Goal: Task Accomplishment & Management: Manage account settings

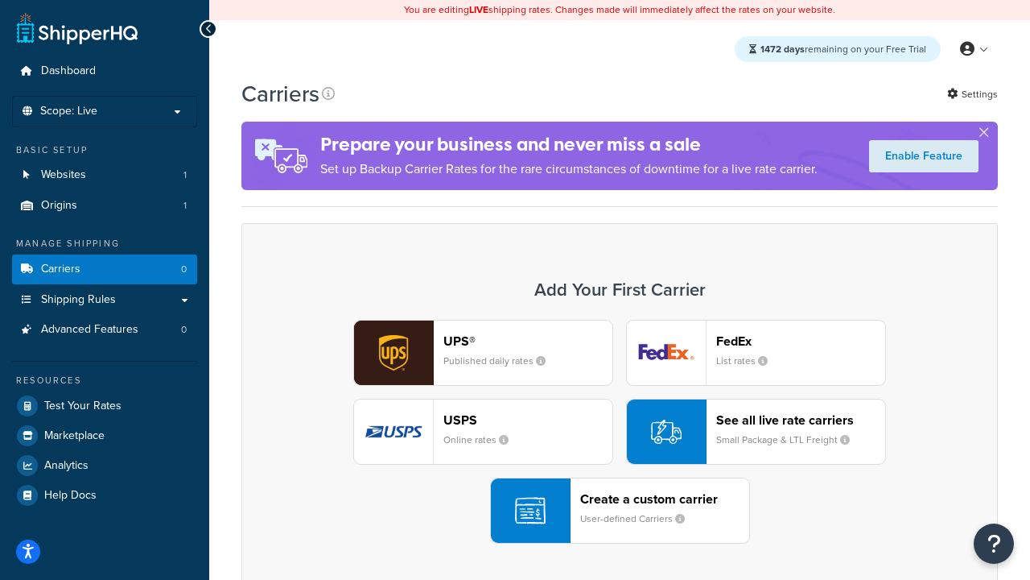
click at [620, 432] on div "UPS® Published daily rates FedEx List rates USPS Online rates See all live rate…" at bounding box center [619, 432] width 723 height 224
click at [801, 341] on header "FedEx" at bounding box center [800, 340] width 169 height 15
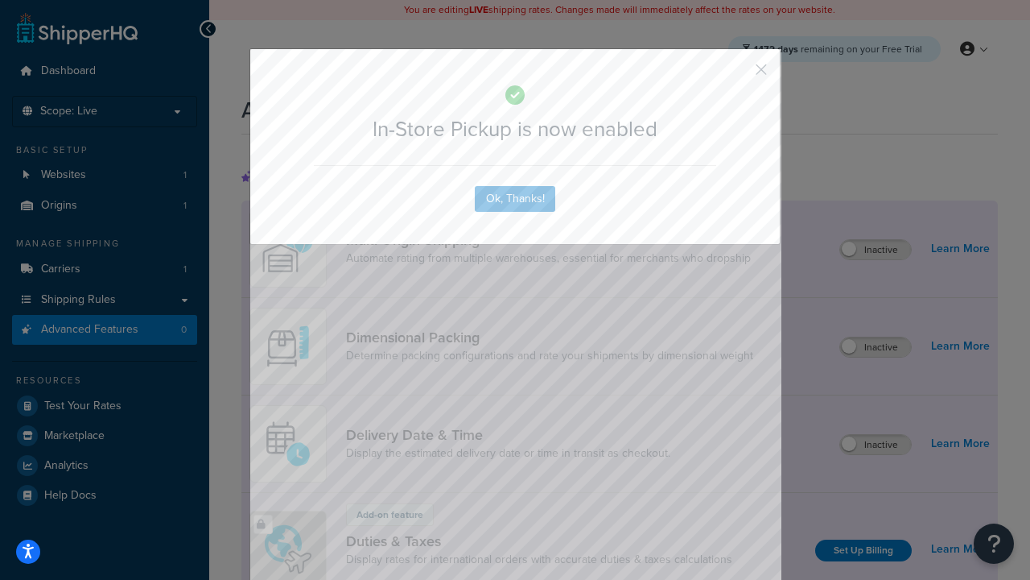
scroll to position [523, 0]
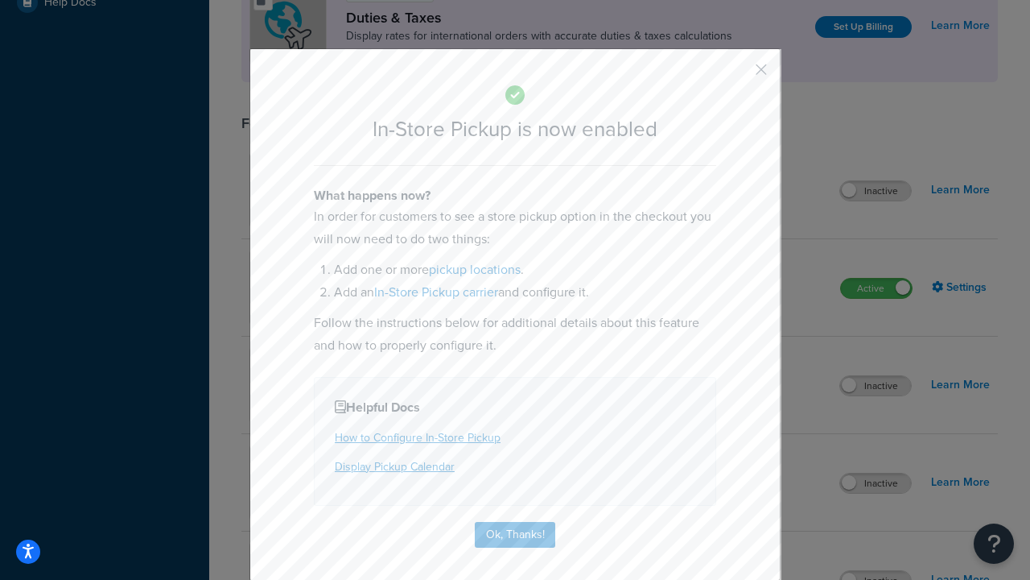
click at [737, 75] on button "button" at bounding box center [738, 75] width 4 height 4
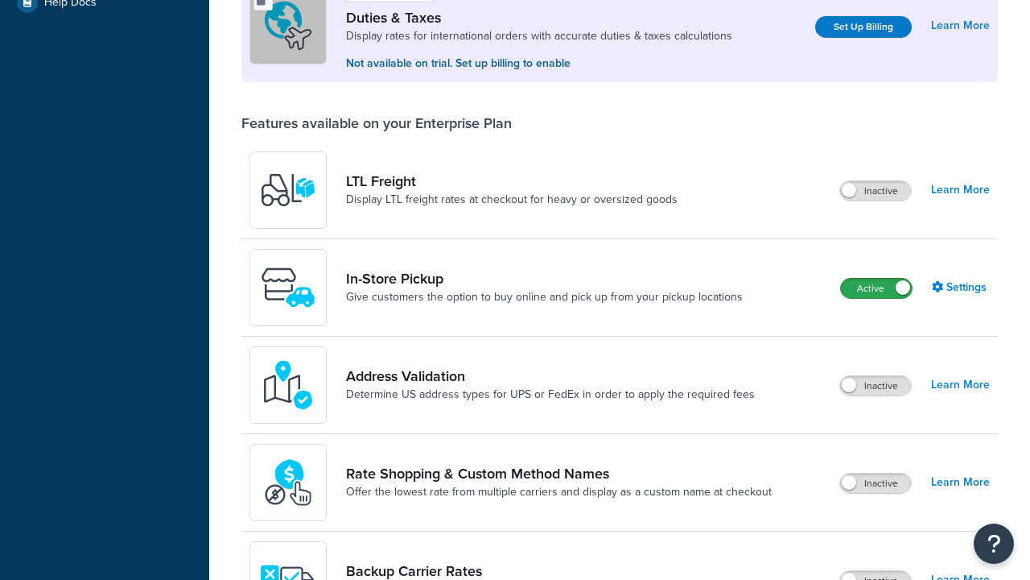
scroll to position [493, 0]
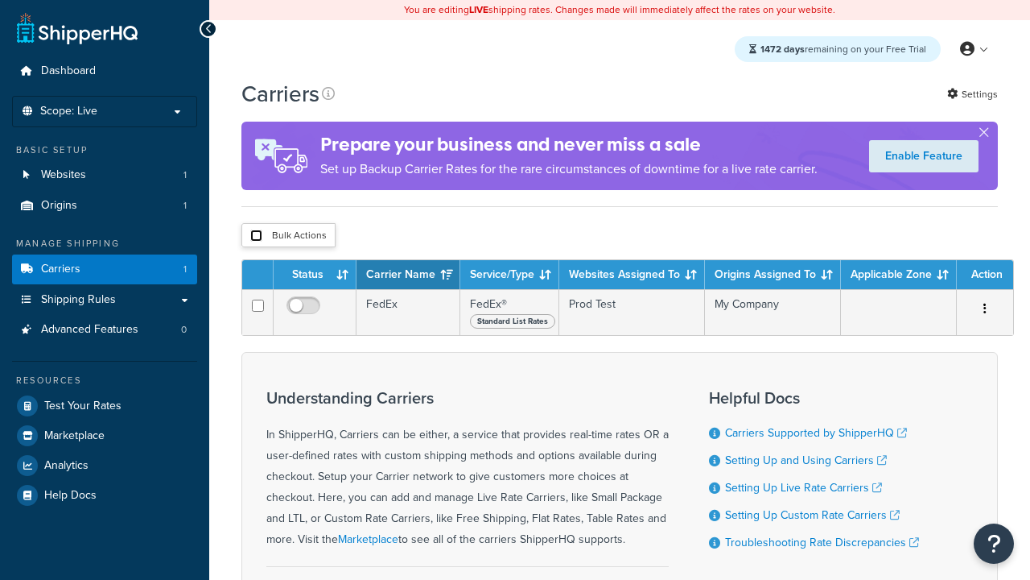
click at [256, 237] on input "checkbox" at bounding box center [256, 235] width 12 height 12
checkbox input "true"
click at [0, 0] on button "Delete" at bounding box center [0, 0] width 0 height 0
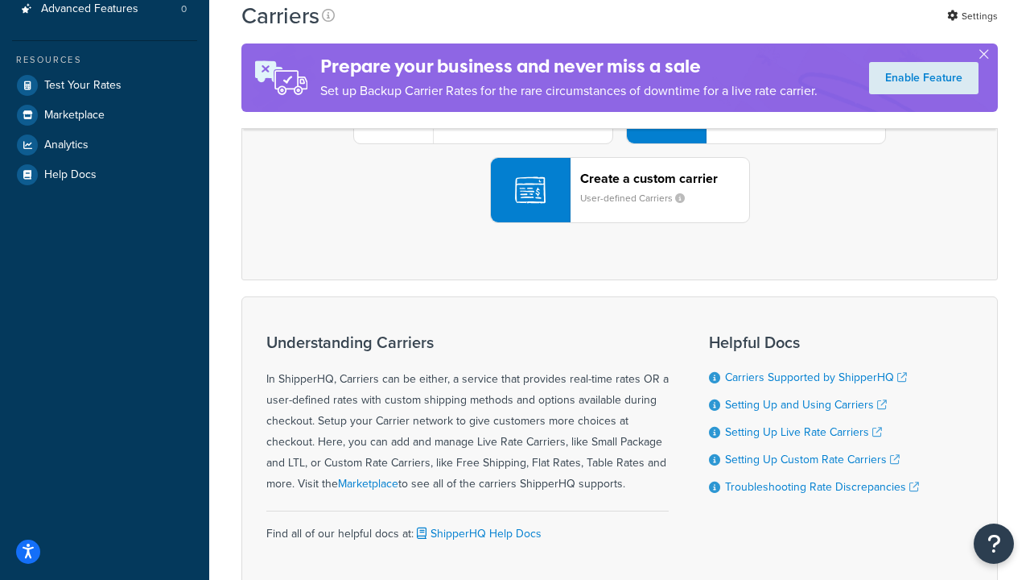
click at [620, 223] on div "UPS® Published daily rates FedEx List rates USPS Online rates See all live rate…" at bounding box center [619, 111] width 723 height 224
click at [801, 28] on header "FedEx" at bounding box center [800, 20] width 169 height 15
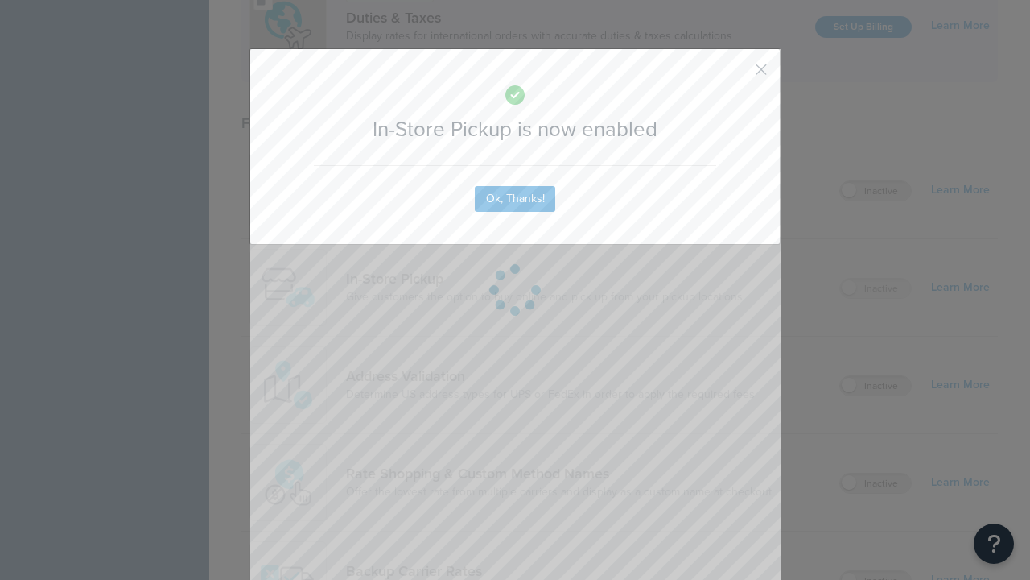
click at [737, 75] on button "button" at bounding box center [738, 75] width 4 height 4
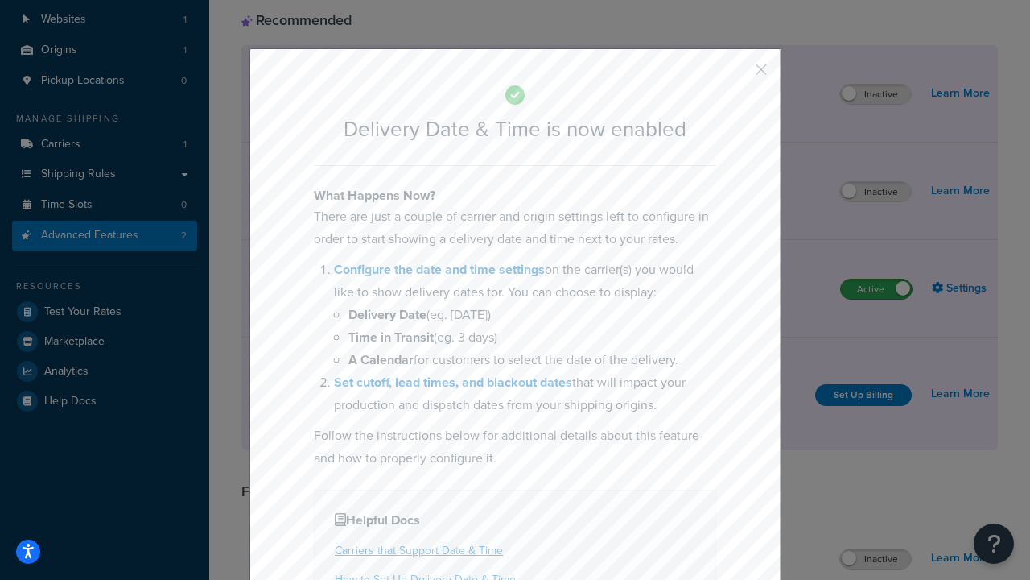
click at [737, 75] on button "button" at bounding box center [738, 75] width 4 height 4
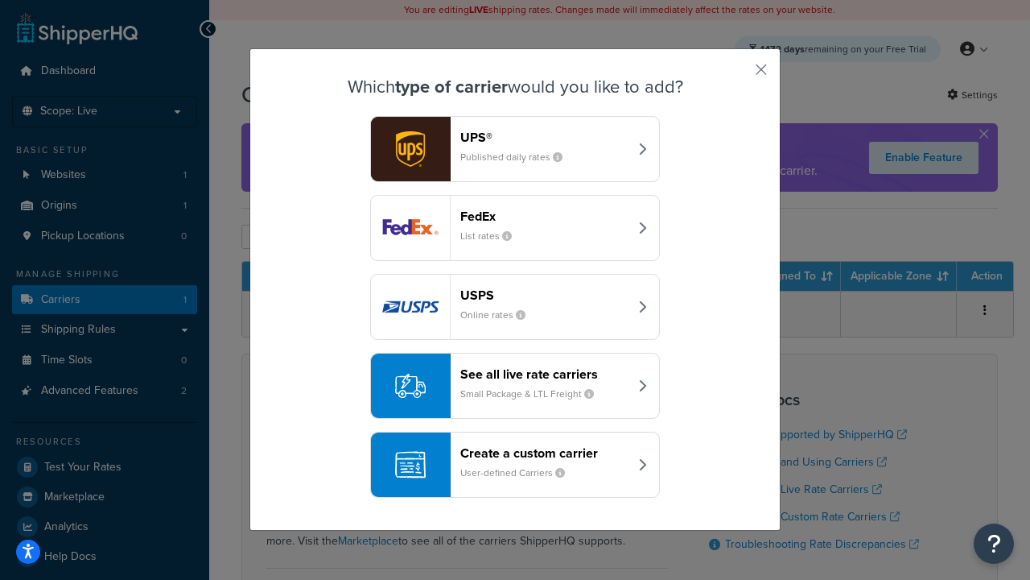
click at [515, 465] on div "Create a custom carrier User-defined Carriers" at bounding box center [544, 464] width 168 height 39
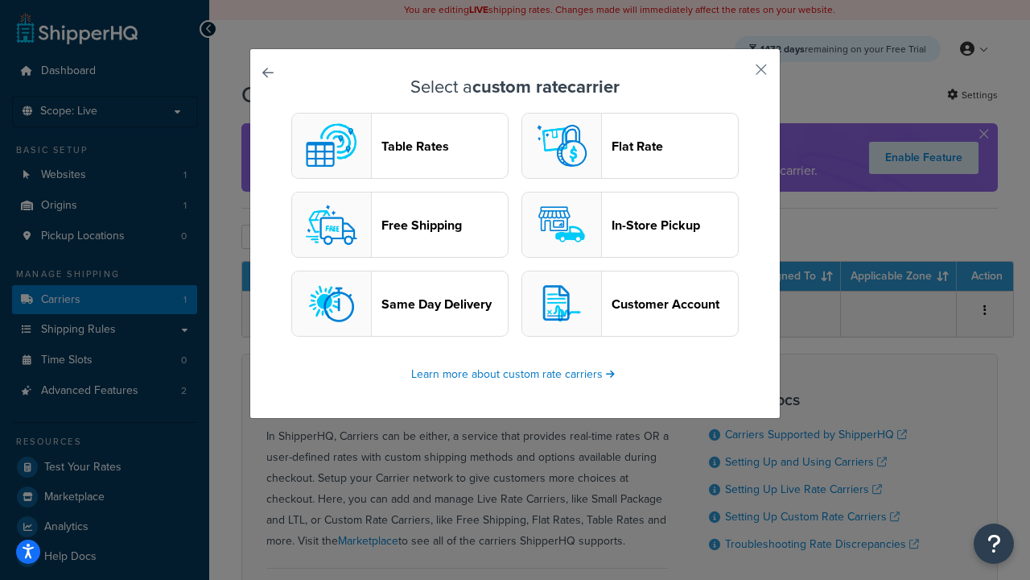
click at [630, 225] on header "In-Store Pickup" at bounding box center [675, 224] width 126 height 15
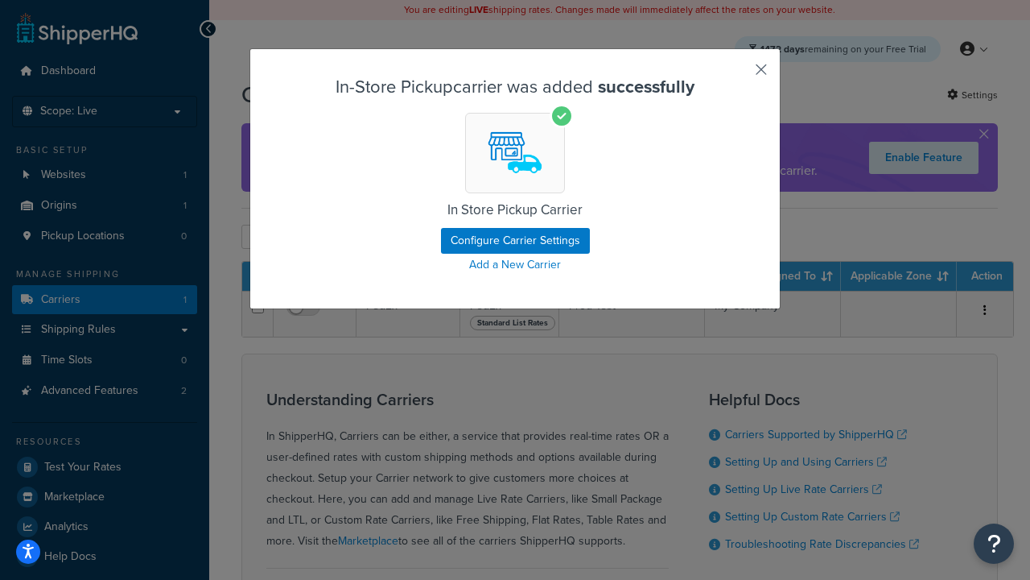
click at [737, 75] on button "button" at bounding box center [738, 75] width 4 height 4
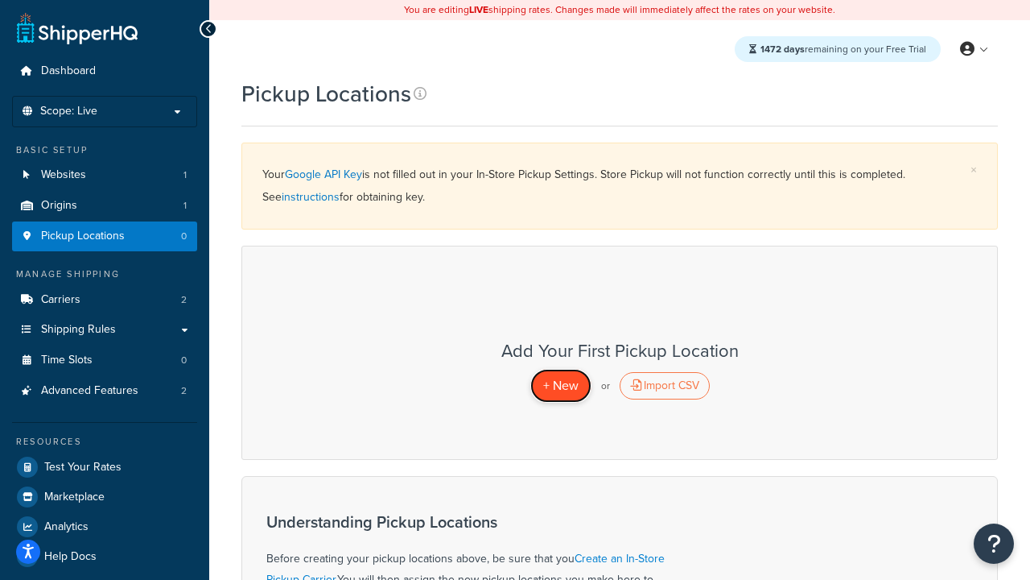
click at [560, 386] on span "+ New" at bounding box center [560, 385] width 35 height 19
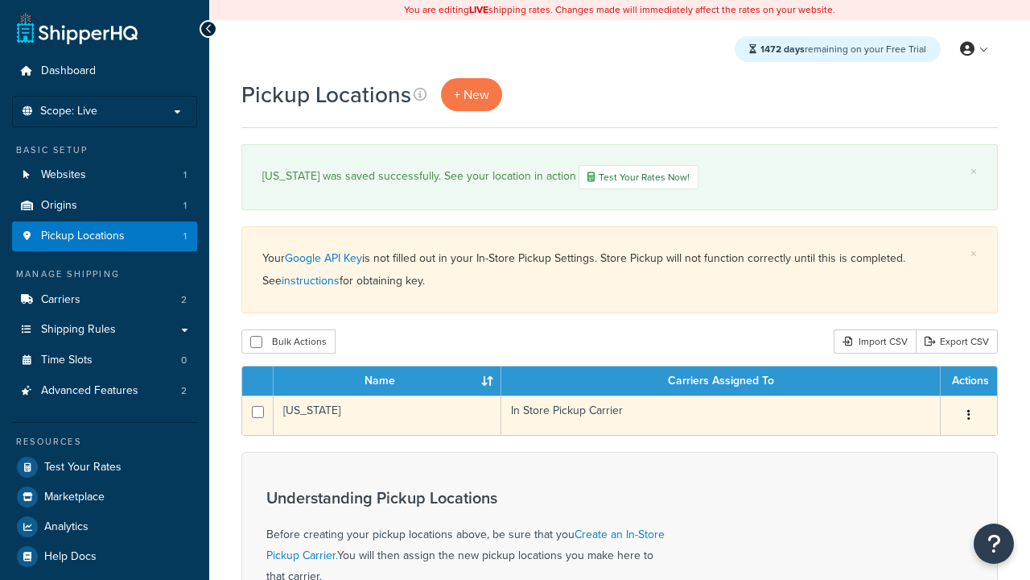
click at [387, 417] on td "California" at bounding box center [388, 414] width 228 height 39
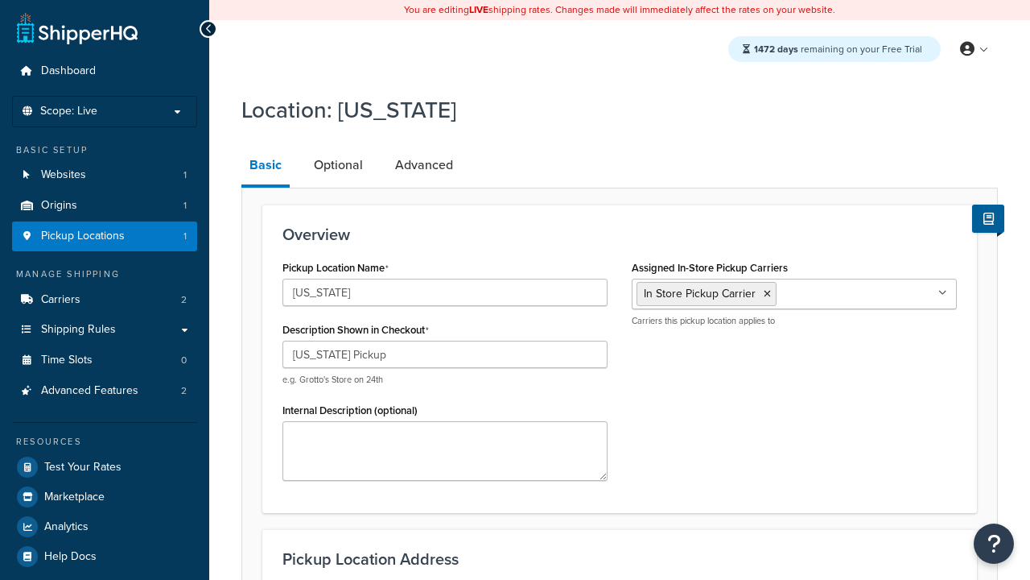
select select "5"
click at [423, 166] on link "Advanced" at bounding box center [424, 165] width 74 height 39
select select "5"
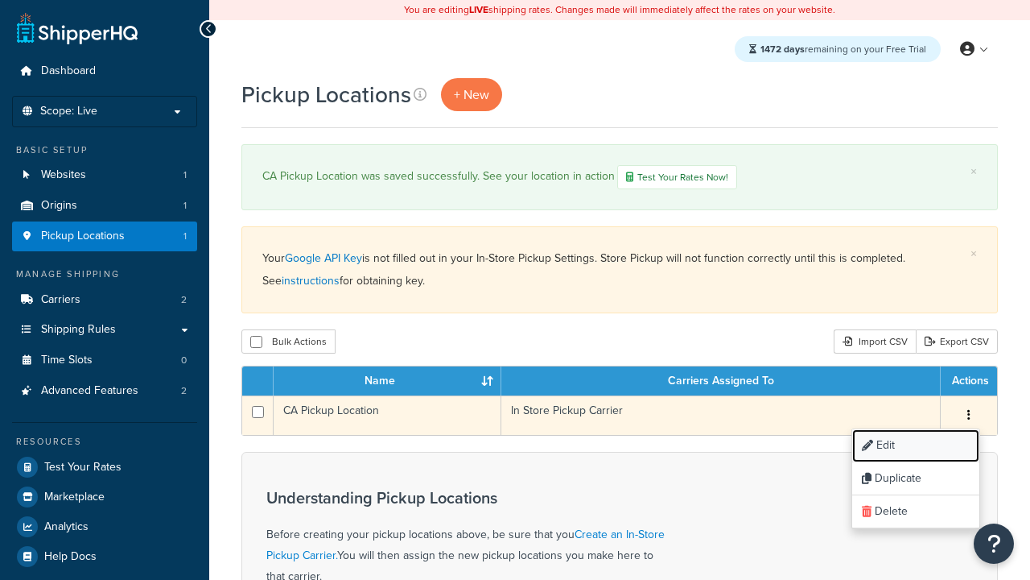
click at [915, 448] on link "Edit" at bounding box center [915, 445] width 127 height 33
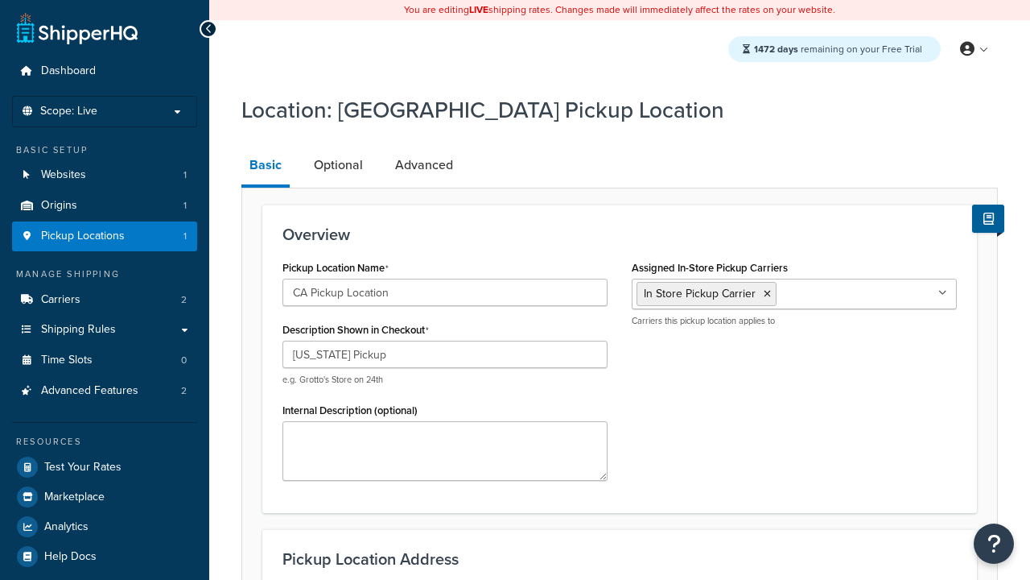
select select "5"
click at [337, 166] on link "Optional" at bounding box center [338, 165] width 65 height 39
select select "5"
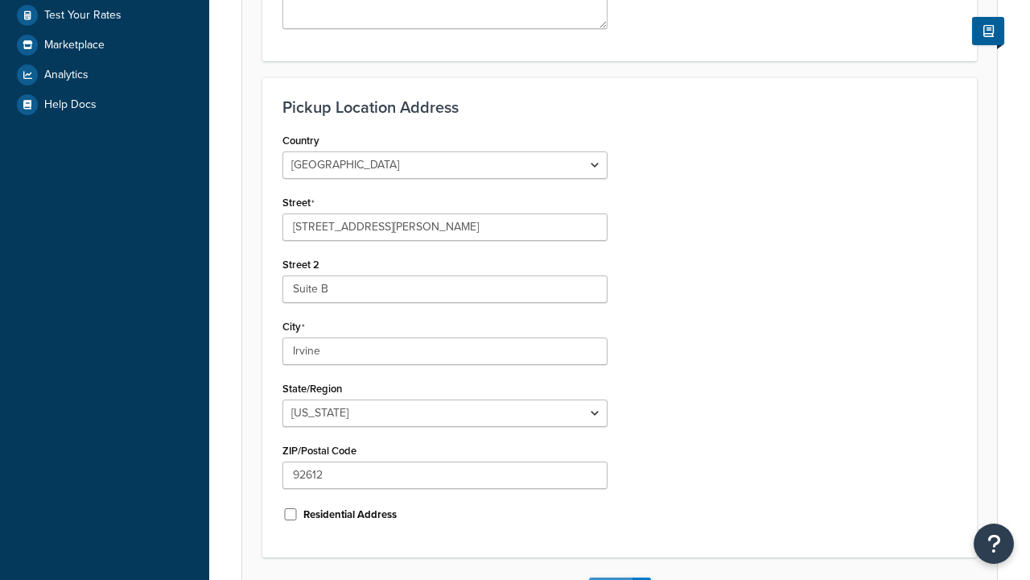
click at [610, 577] on button "Save" at bounding box center [610, 590] width 43 height 26
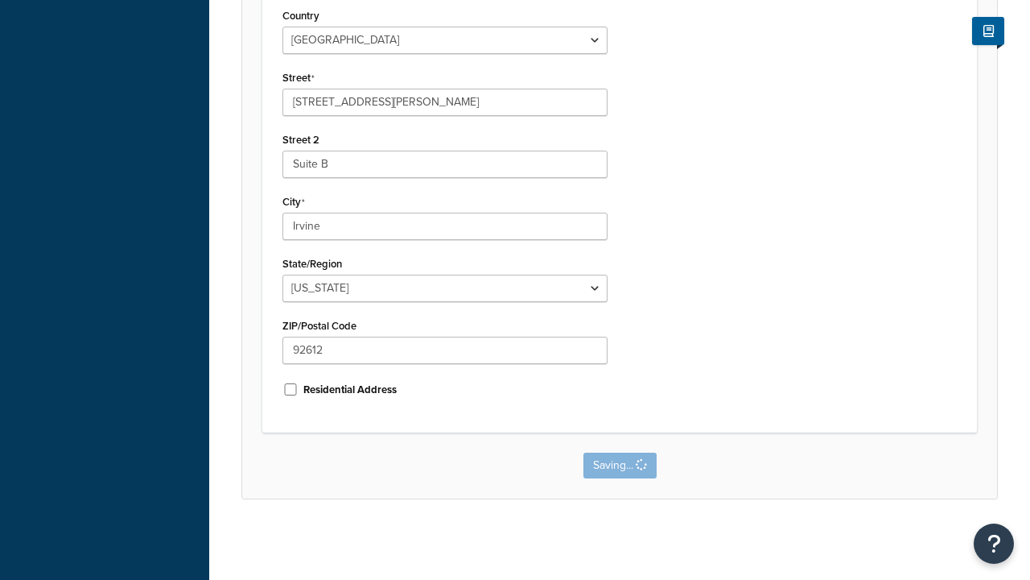
scroll to position [0, 0]
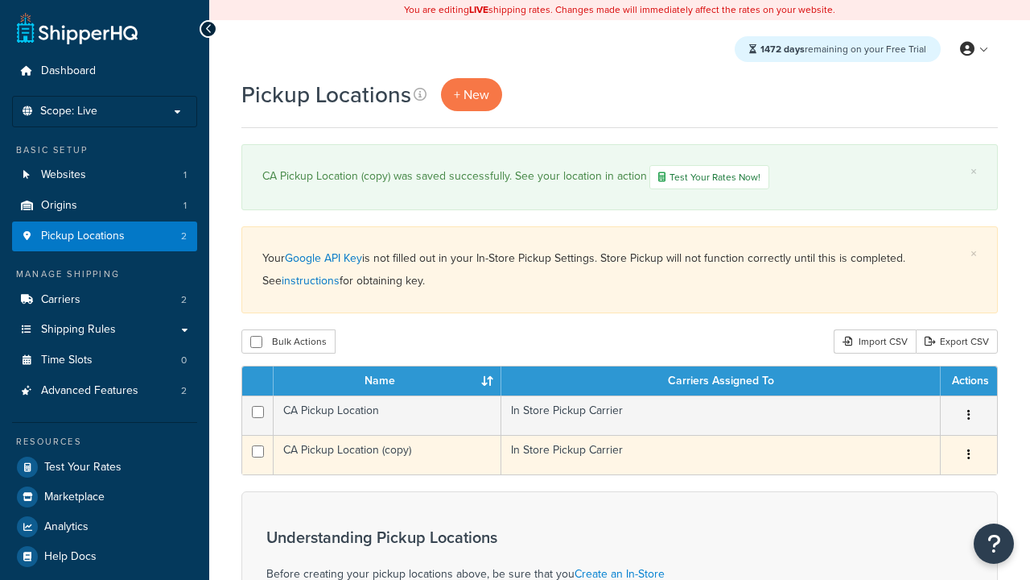
click at [968, 457] on icon "button" at bounding box center [969, 453] width 3 height 11
click at [915, 553] on link "Delete" at bounding box center [915, 550] width 127 height 33
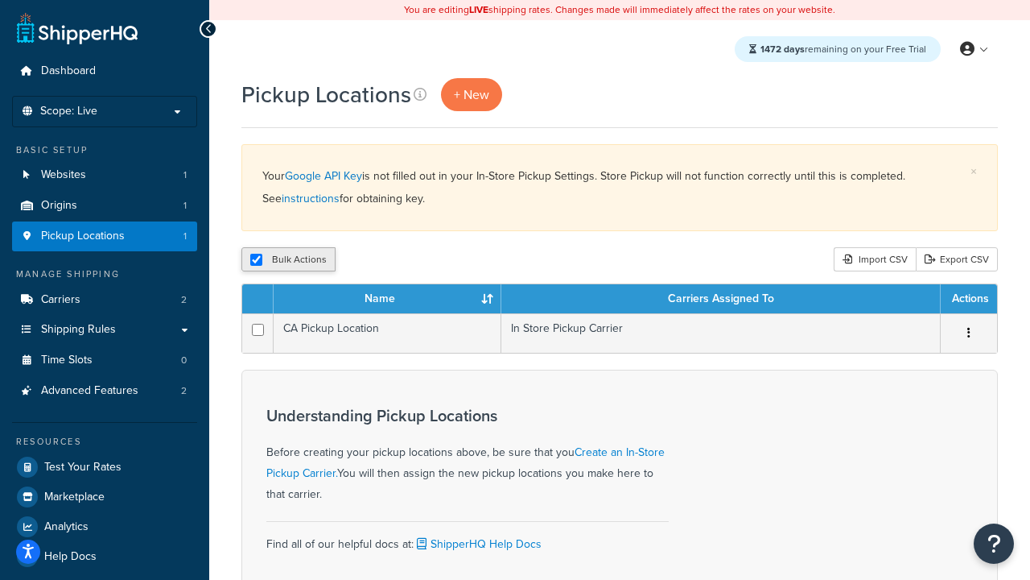
click at [256, 261] on input "checkbox" at bounding box center [256, 260] width 12 height 12
checkbox input "false"
click at [256, 261] on input "checkbox" at bounding box center [256, 260] width 12 height 12
checkbox input "true"
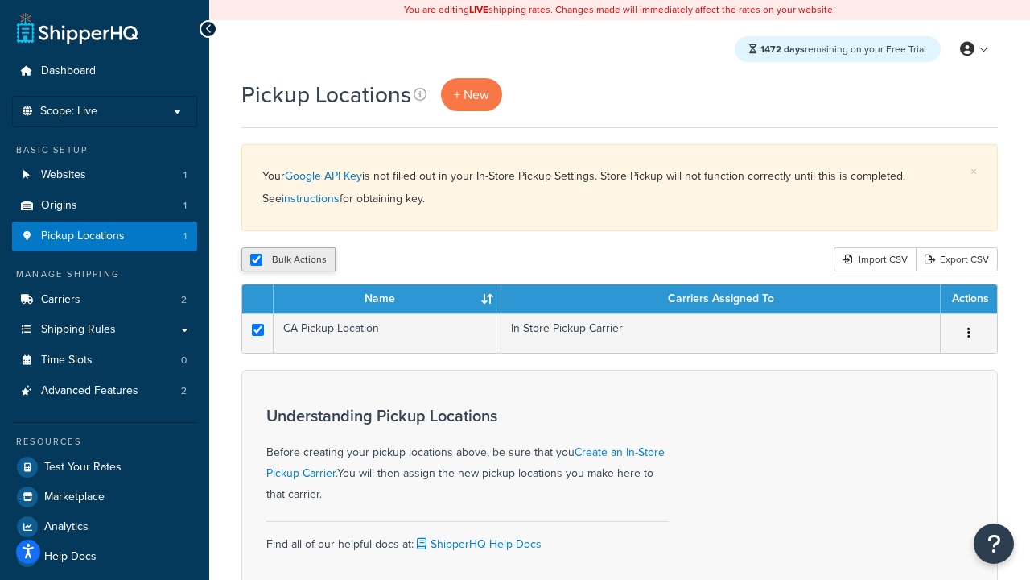
checkbox input "true"
click at [428, 261] on button "Delete" at bounding box center [430, 259] width 56 height 24
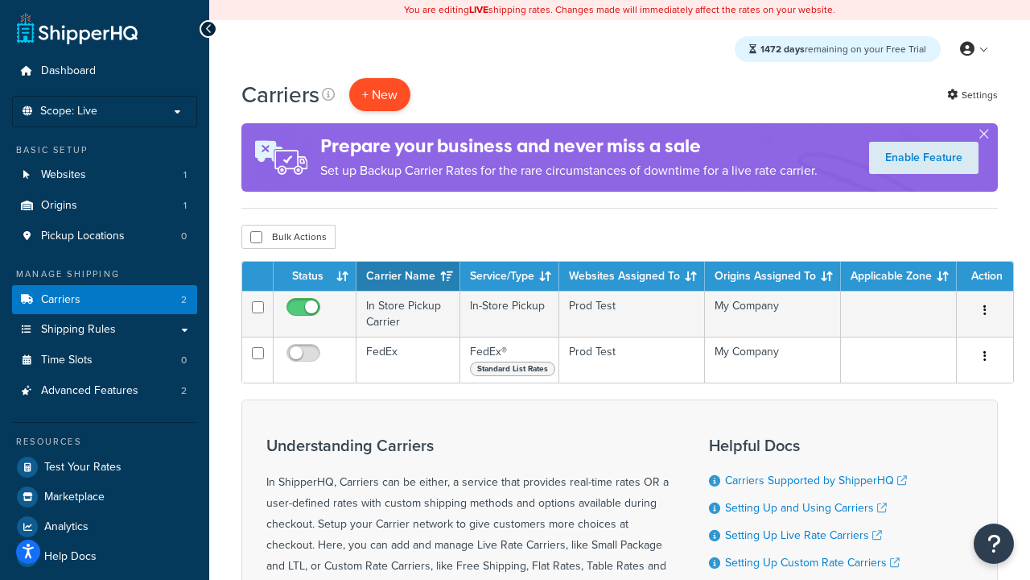
click at [380, 95] on button "+ New" at bounding box center [379, 94] width 61 height 33
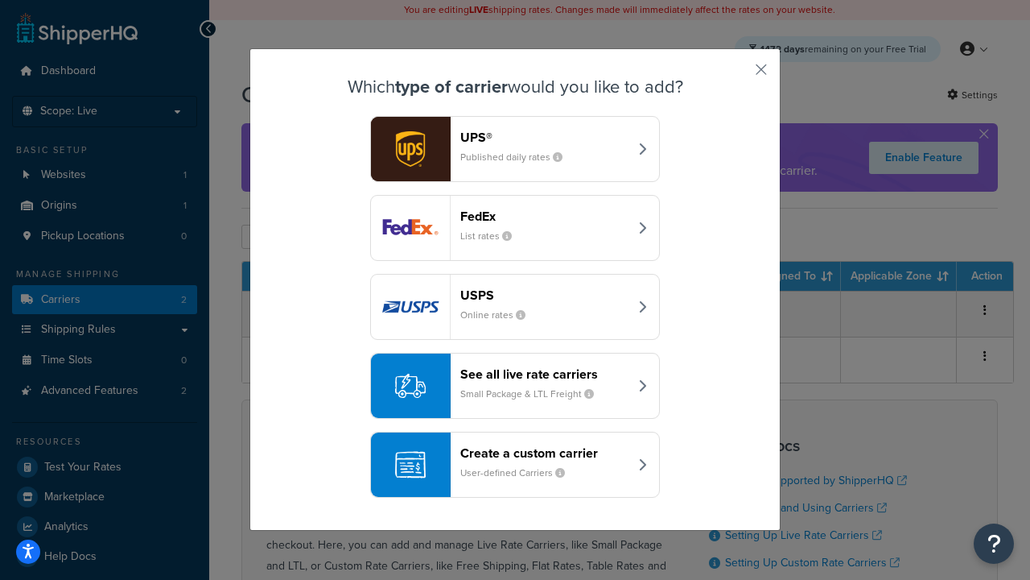
click at [515, 465] on div "Create a custom carrier User-defined Carriers" at bounding box center [544, 464] width 168 height 39
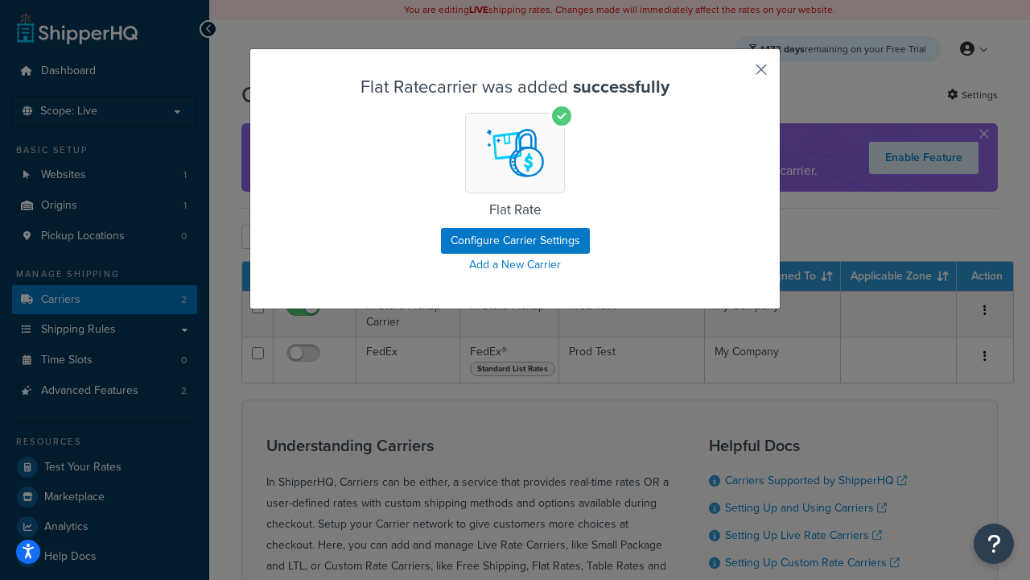
click at [737, 75] on button "button" at bounding box center [738, 75] width 4 height 4
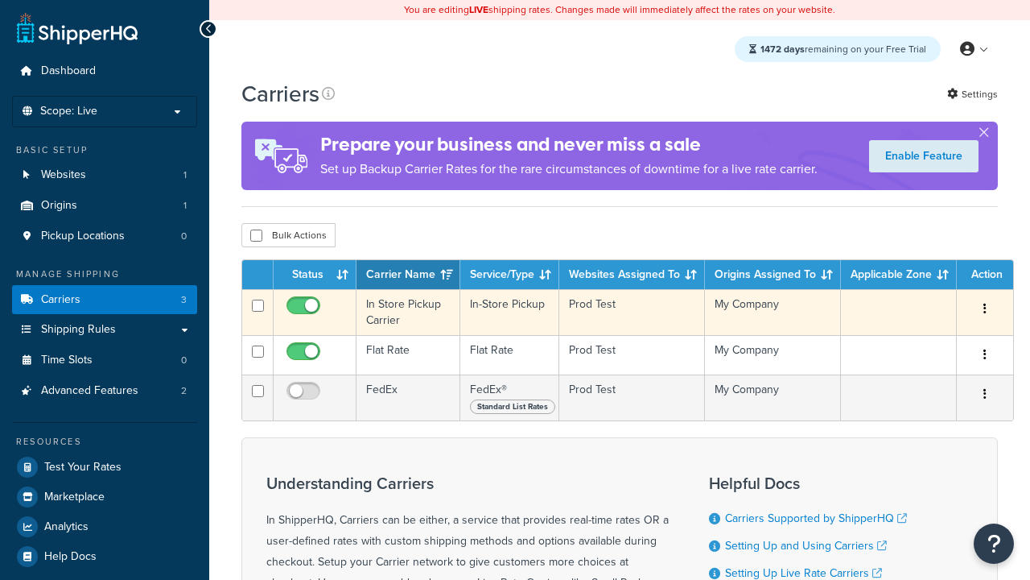
click at [984, 311] on icon "button" at bounding box center [985, 308] width 3 height 11
click at [0, 0] on link "Delete" at bounding box center [0, 0] width 0 height 0
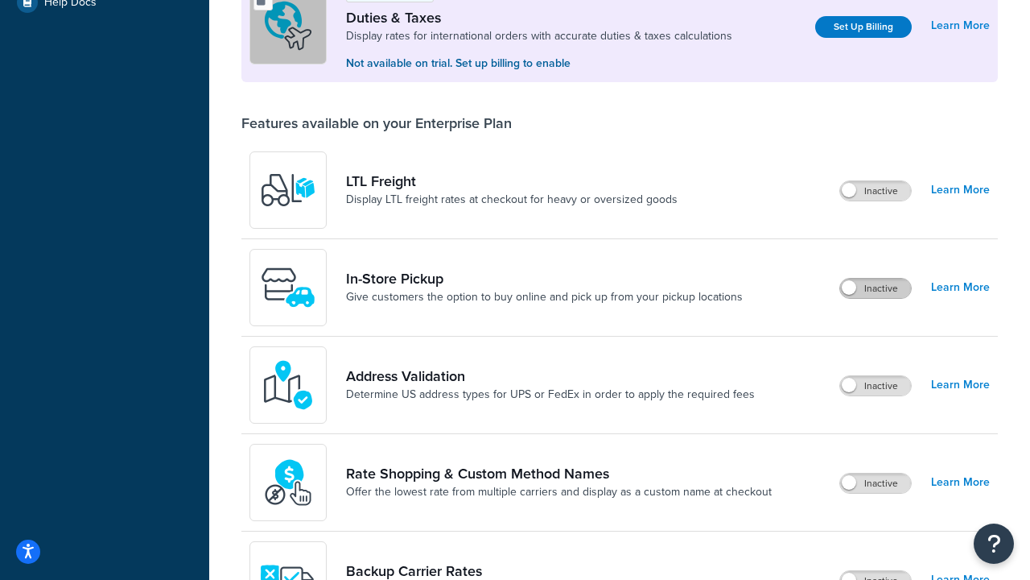
scroll to position [493, 0]
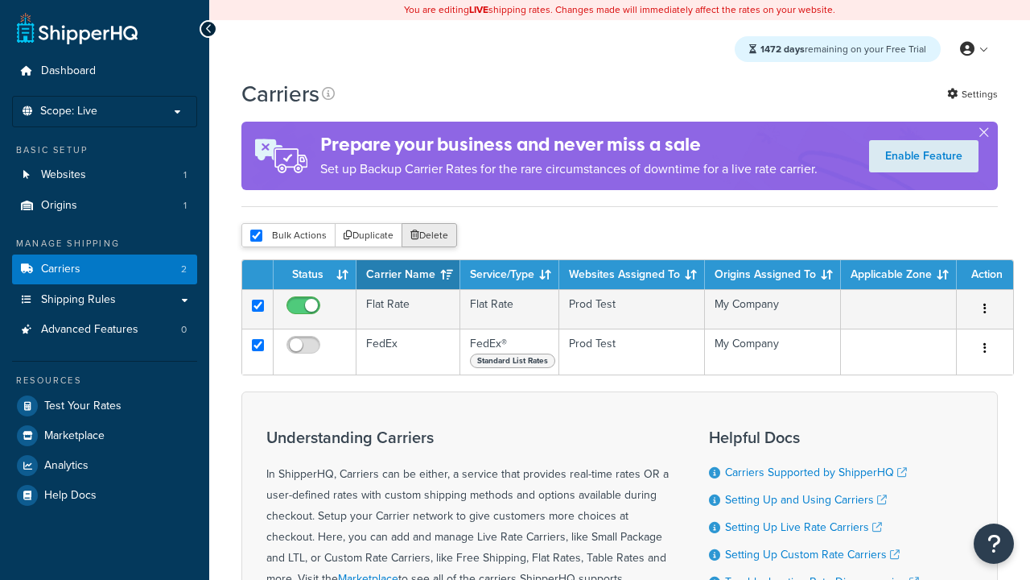
click at [428, 237] on button "Delete" at bounding box center [430, 235] width 56 height 24
